Goal: Contribute content

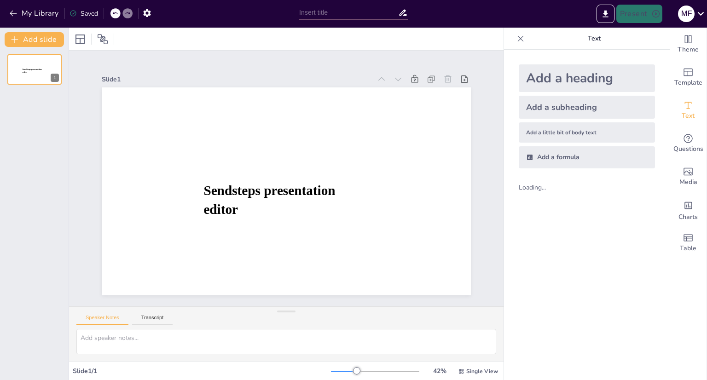
type input "Чудо в саду: значение времени и упорства"
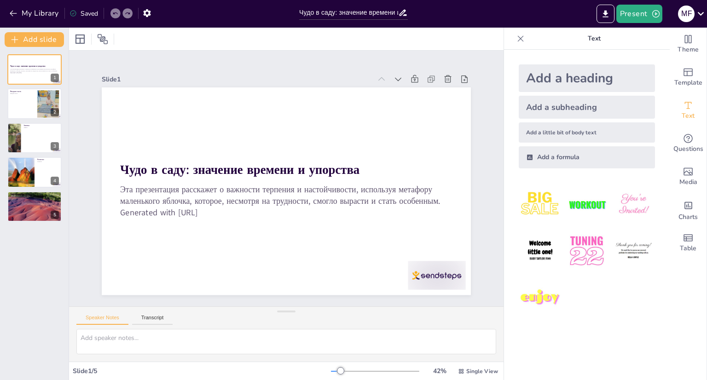
click at [26, 294] on div "Чудо в саду: значение времени и упорства Эта презентация расскажет о важности т…" at bounding box center [34, 213] width 69 height 333
click at [53, 109] on div "2" at bounding box center [55, 112] width 8 height 8
type textarea "Вводная часть истории устанавливает сцену для нашего рассказа о яблочке. Это яб…"
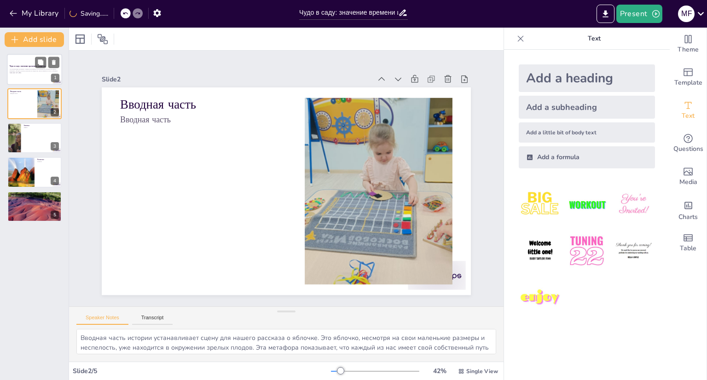
click at [27, 79] on div at bounding box center [34, 69] width 55 height 31
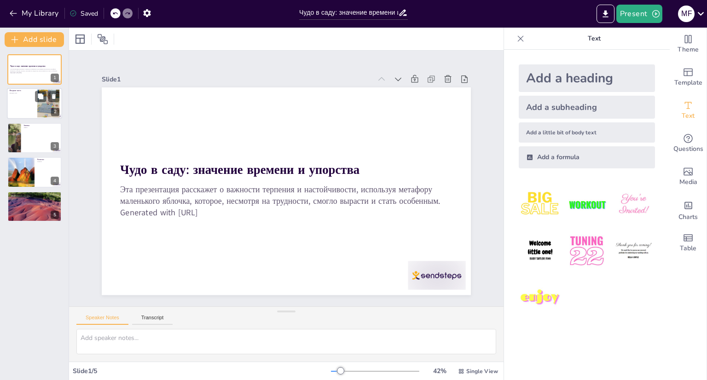
click at [29, 98] on div at bounding box center [34, 103] width 55 height 31
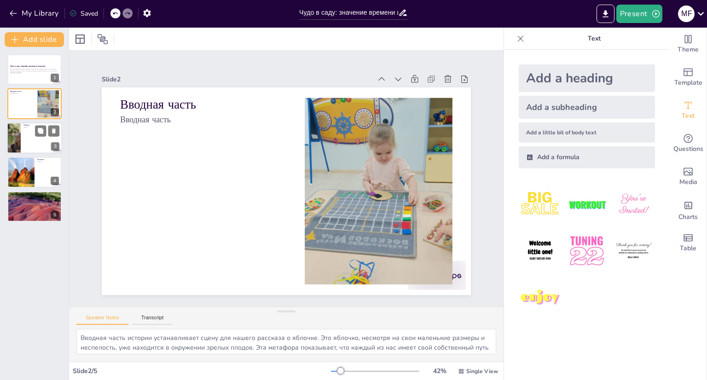
click at [29, 140] on div at bounding box center [34, 137] width 55 height 31
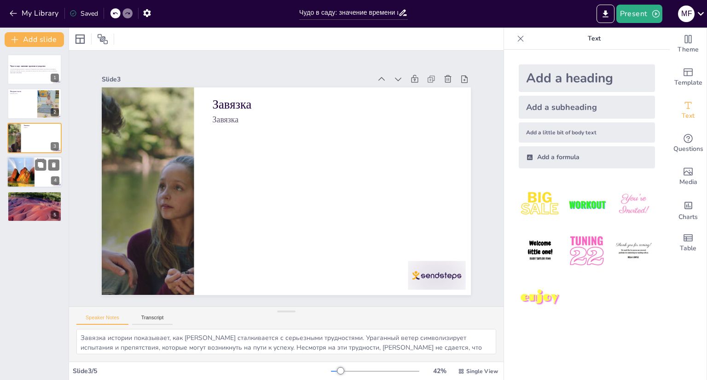
click at [29, 175] on div at bounding box center [20, 172] width 31 height 31
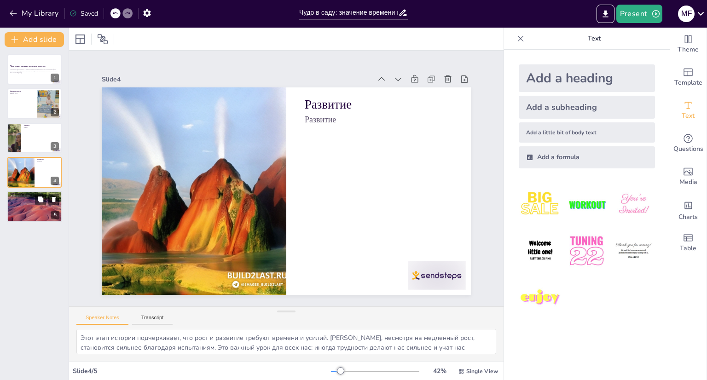
click at [33, 200] on div at bounding box center [34, 206] width 55 height 55
type textarea "Кульминация истории представляет собой момент, когда [PERSON_NAME], несмотря на…"
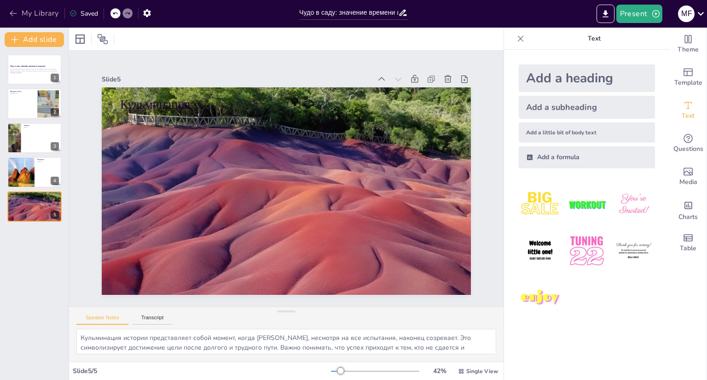
click at [15, 13] on icon "button" at bounding box center [13, 13] width 9 height 9
